Goal: Task Accomplishment & Management: Complete application form

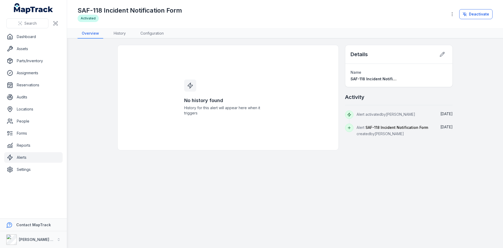
click at [33, 157] on link "Alerts" at bounding box center [33, 157] width 58 height 10
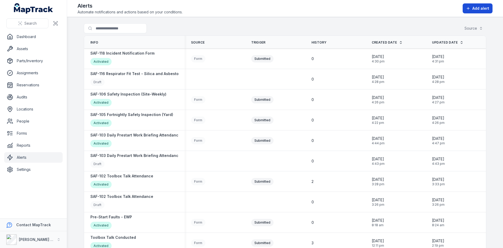
click at [479, 7] on span "Add alert" at bounding box center [481, 8] width 17 height 5
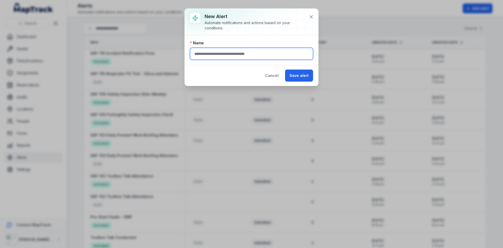
click at [237, 56] on input "text" at bounding box center [251, 54] width 123 height 12
type input "**********"
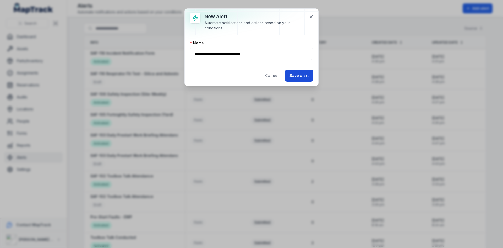
click at [299, 79] on button "Save alert" at bounding box center [299, 75] width 28 height 12
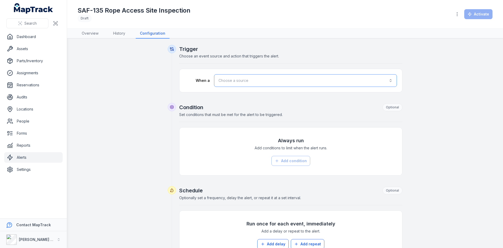
click at [257, 83] on button "Choose a source" at bounding box center [305, 80] width 183 height 13
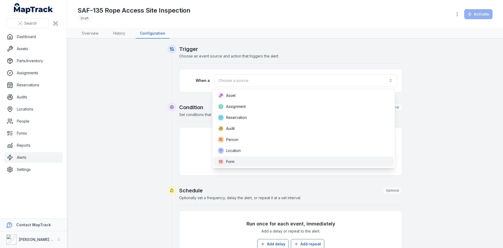
click at [245, 160] on div "Form" at bounding box center [304, 161] width 172 height 6
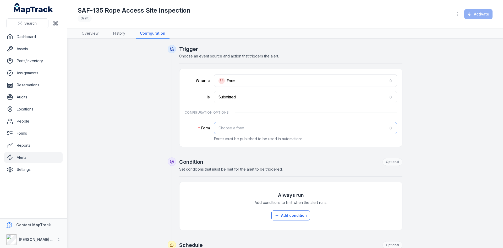
click at [245, 129] on button "Choose a form" at bounding box center [305, 128] width 183 height 12
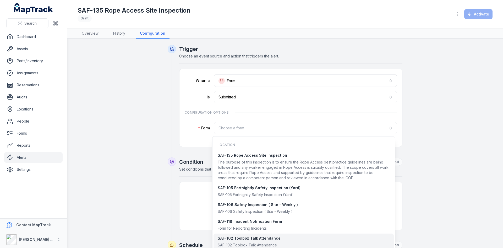
scroll to position [437, 0]
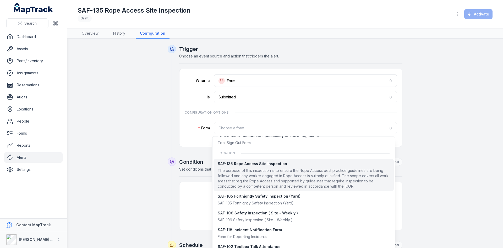
click at [256, 173] on div "The purpose of this inspection is to ensure the Rope Access best practice guide…" at bounding box center [304, 178] width 172 height 21
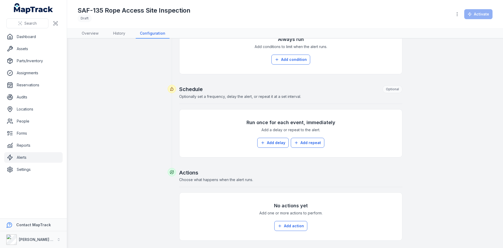
scroll to position [177, 0]
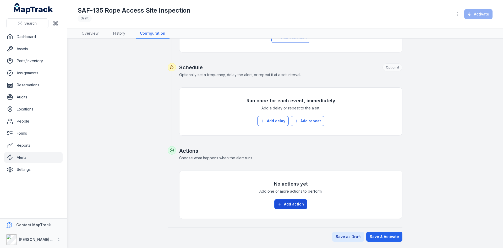
click at [287, 205] on button "Add action" at bounding box center [290, 204] width 33 height 10
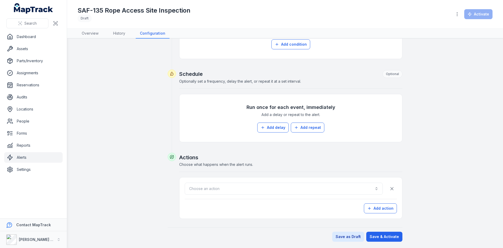
scroll to position [171, 0]
click at [254, 189] on button "Choose an action" at bounding box center [284, 188] width 198 height 12
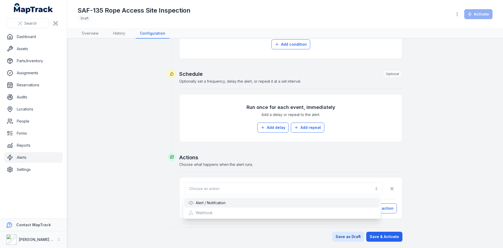
click at [231, 201] on div "Alert / Notifcation" at bounding box center [281, 202] width 187 height 5
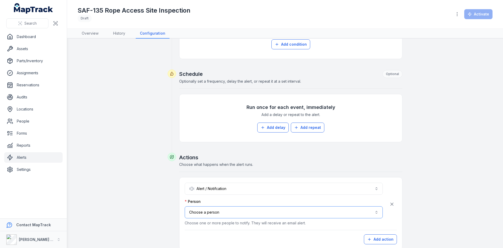
click at [227, 213] on button "Choose a person" at bounding box center [284, 212] width 198 height 12
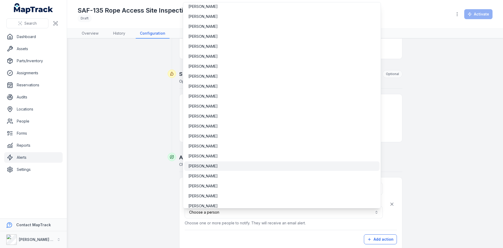
scroll to position [1990, 0]
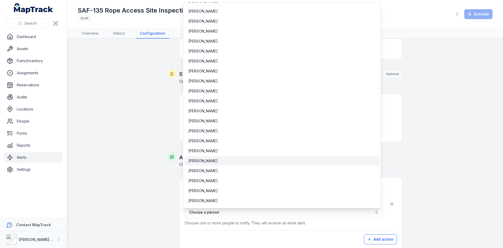
click at [205, 163] on span "[PERSON_NAME]" at bounding box center [202, 160] width 29 height 5
click at [312, 227] on div "**********" at bounding box center [291, 213] width 212 height 62
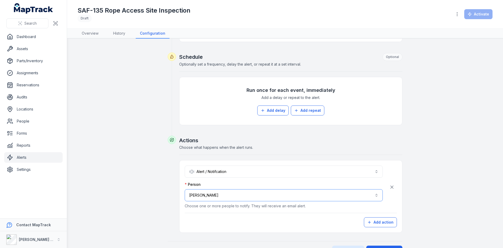
scroll to position [197, 0]
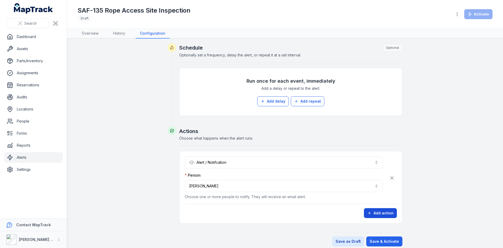
click at [378, 216] on button "Add action" at bounding box center [380, 213] width 33 height 10
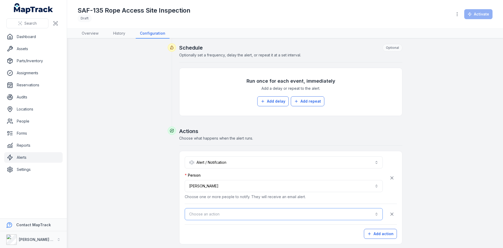
click at [210, 212] on button "Choose an action" at bounding box center [284, 214] width 198 height 12
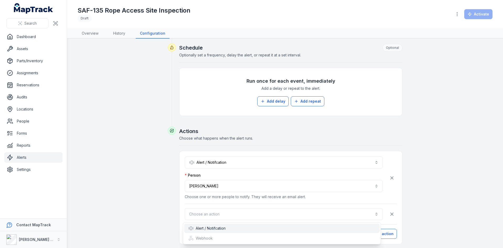
click at [211, 227] on div "Alert / Notifcation" at bounding box center [206, 227] width 37 height 5
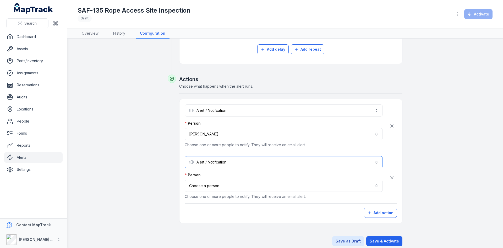
scroll to position [250, 0]
click at [220, 186] on button "Choose a person" at bounding box center [284, 185] width 198 height 12
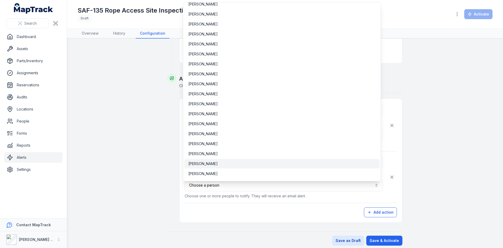
scroll to position [256, 0]
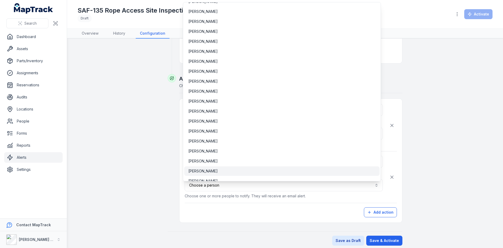
click at [215, 167] on div "[PERSON_NAME]" at bounding box center [282, 170] width 196 height 9
click at [228, 187] on button "**********" at bounding box center [284, 185] width 198 height 12
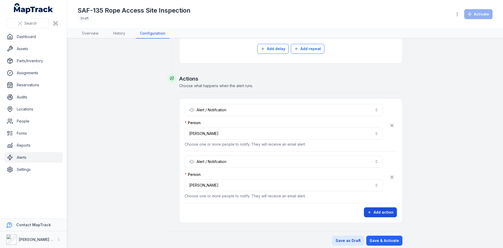
click at [387, 214] on button "Add action" at bounding box center [380, 212] width 33 height 10
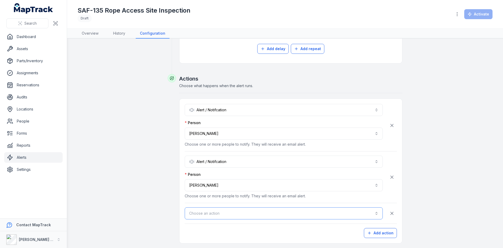
click at [228, 215] on button "Choose an action" at bounding box center [284, 213] width 198 height 12
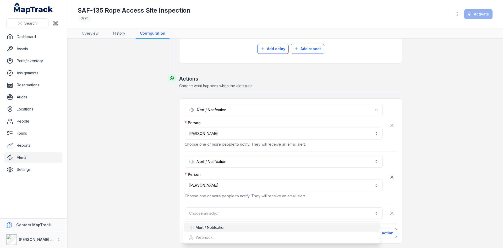
click at [218, 230] on div "Alert / Notifcation" at bounding box center [282, 227] width 196 height 9
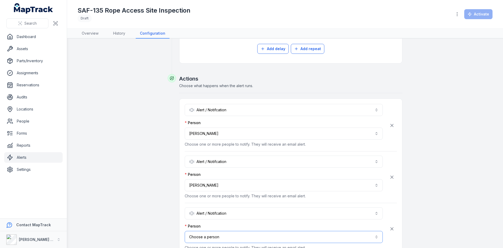
click at [218, 236] on button "Choose a person" at bounding box center [284, 237] width 198 height 12
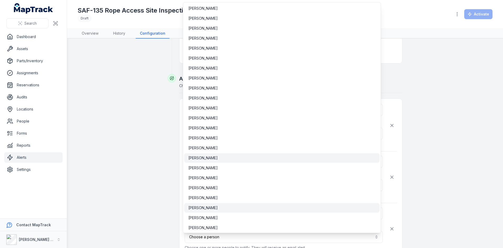
scroll to position [1752, 0]
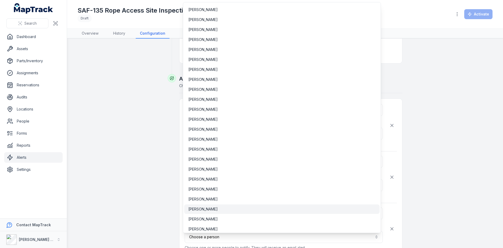
click at [209, 210] on span "[PERSON_NAME]" at bounding box center [202, 208] width 29 height 5
click at [227, 240] on button "**********" at bounding box center [284, 237] width 198 height 12
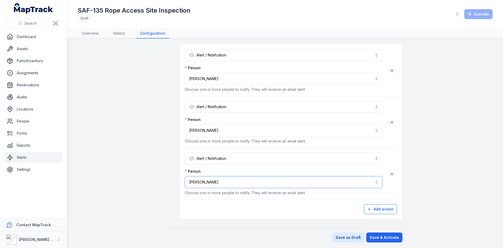
scroll to position [305, 0]
click at [380, 237] on button "Save & Activate" at bounding box center [384, 236] width 36 height 10
